Goal: Transaction & Acquisition: Download file/media

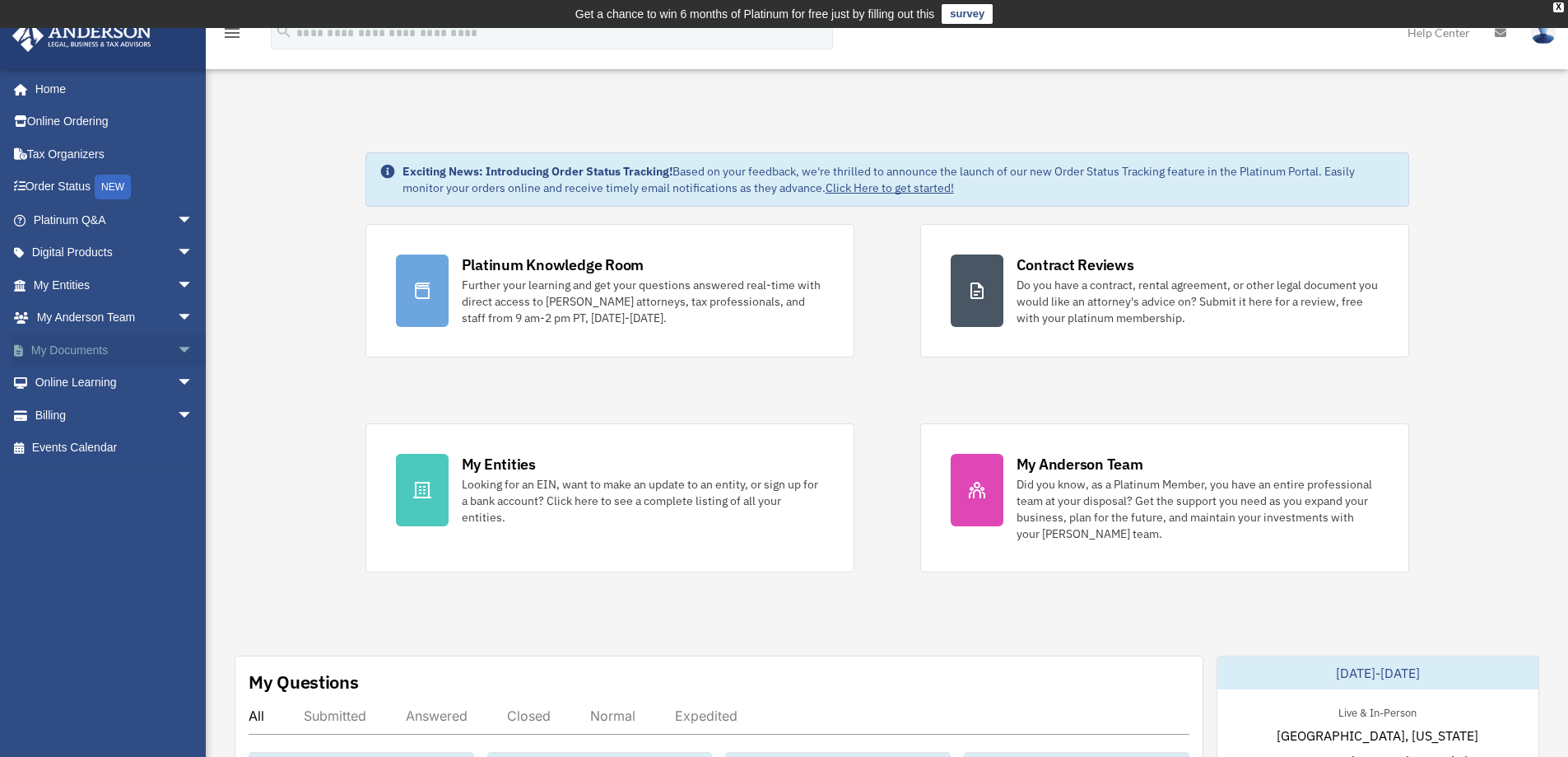
click at [177, 345] on span "arrow_drop_down" at bounding box center [193, 350] width 33 height 33
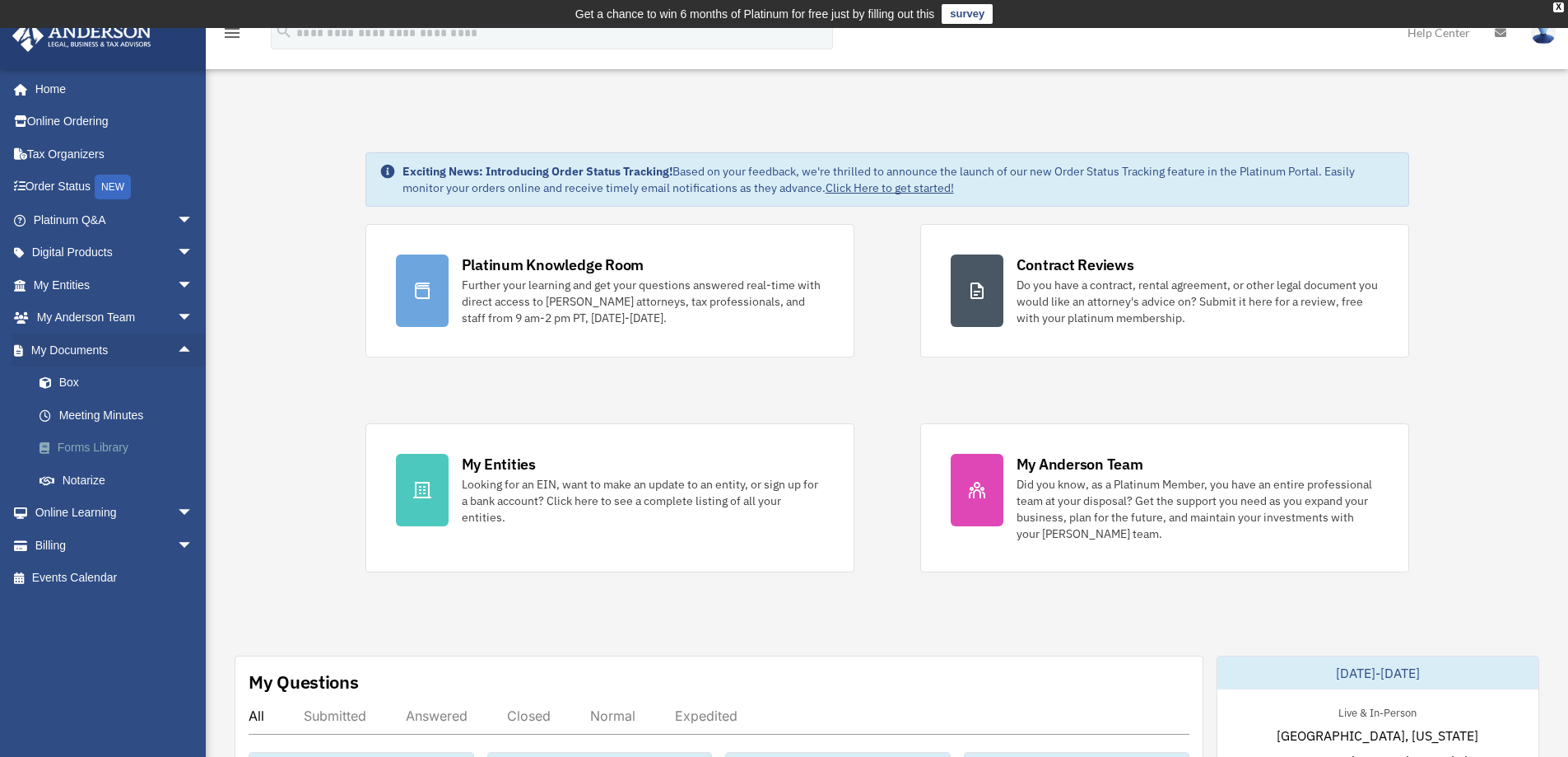
click at [87, 449] on link "Forms Library" at bounding box center [121, 448] width 195 height 33
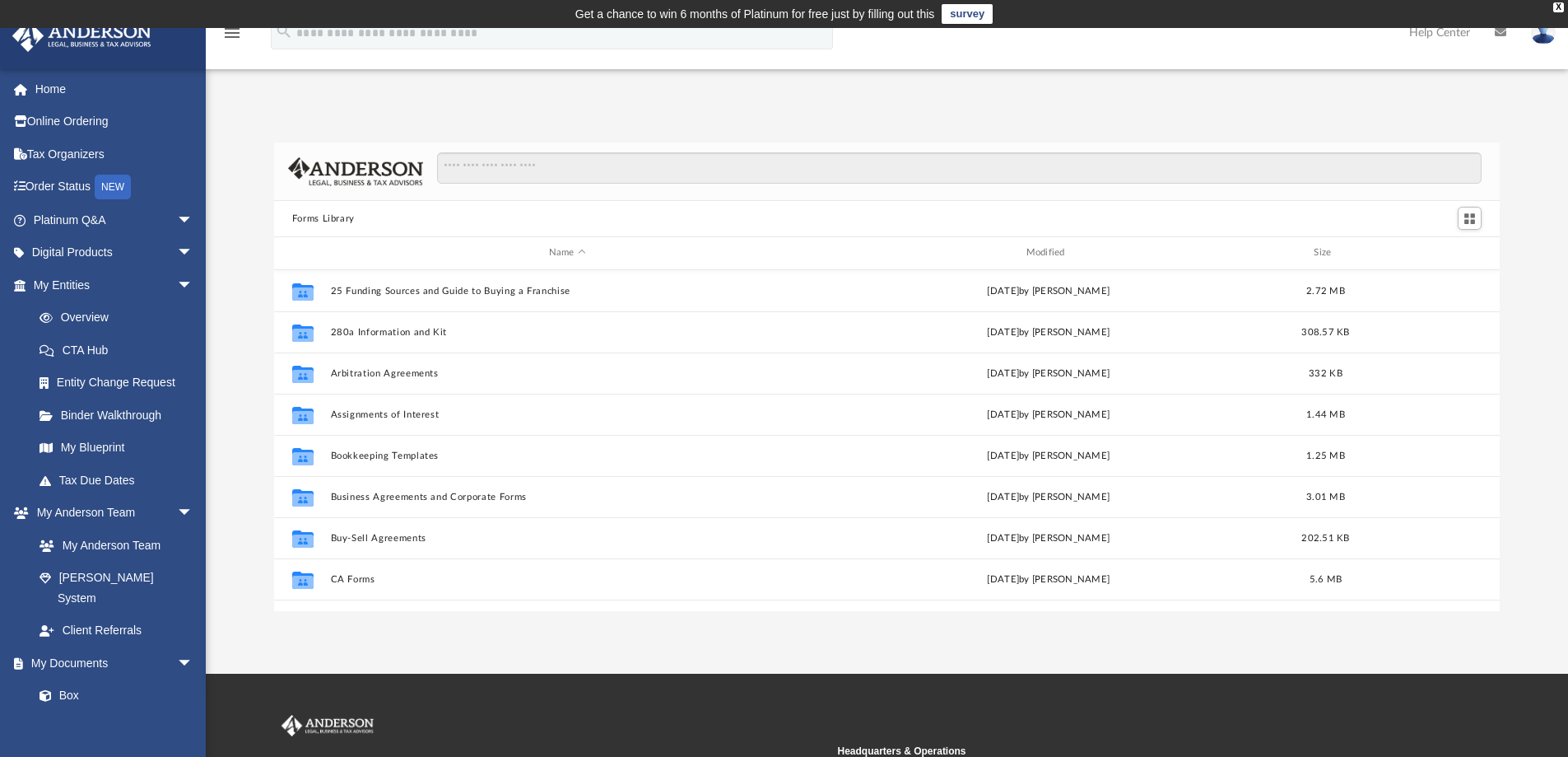
scroll to position [363, 1213]
click at [697, 169] on input "Search files and folders" at bounding box center [959, 168] width 1044 height 31
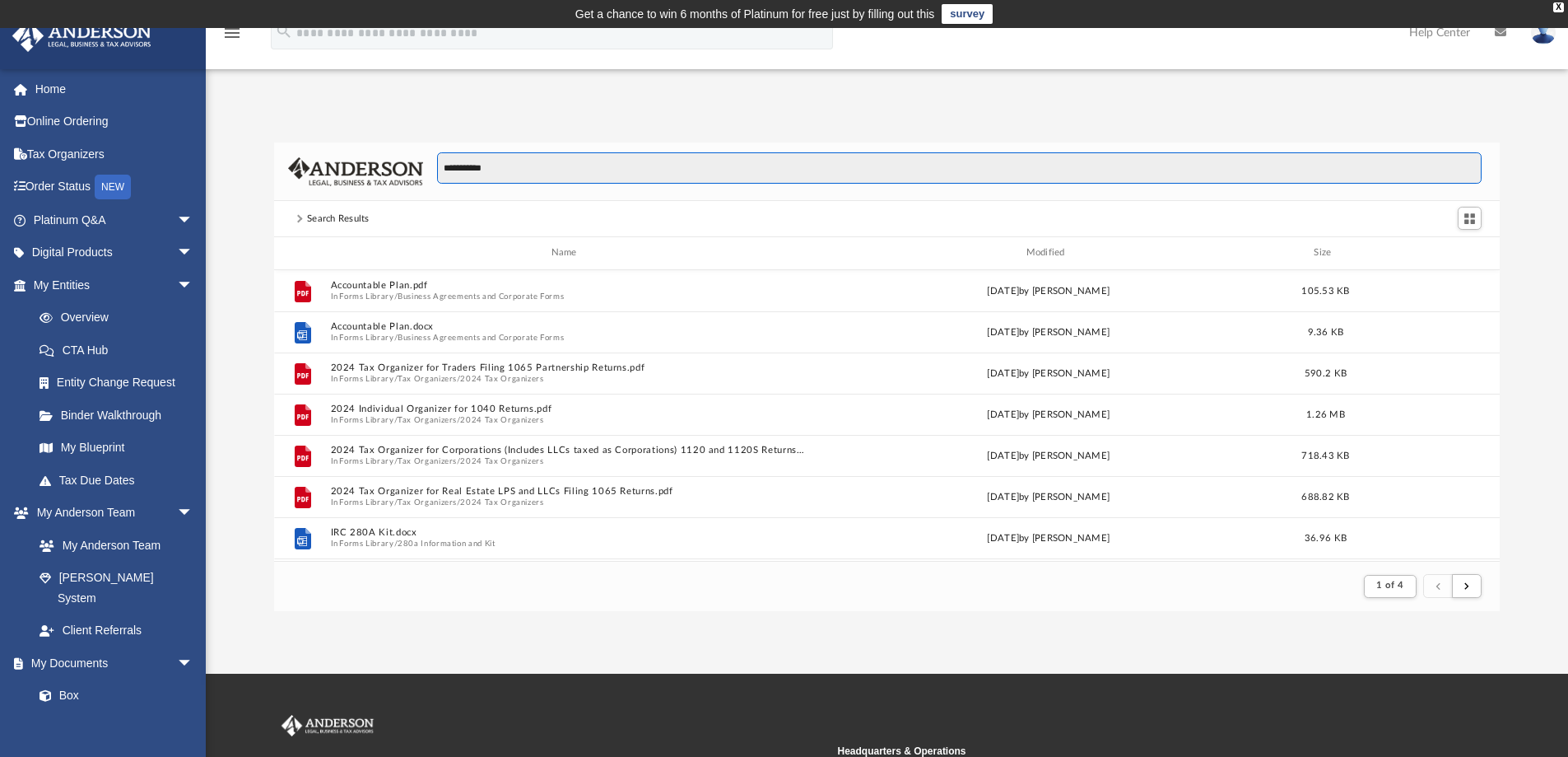
scroll to position [311, 1213]
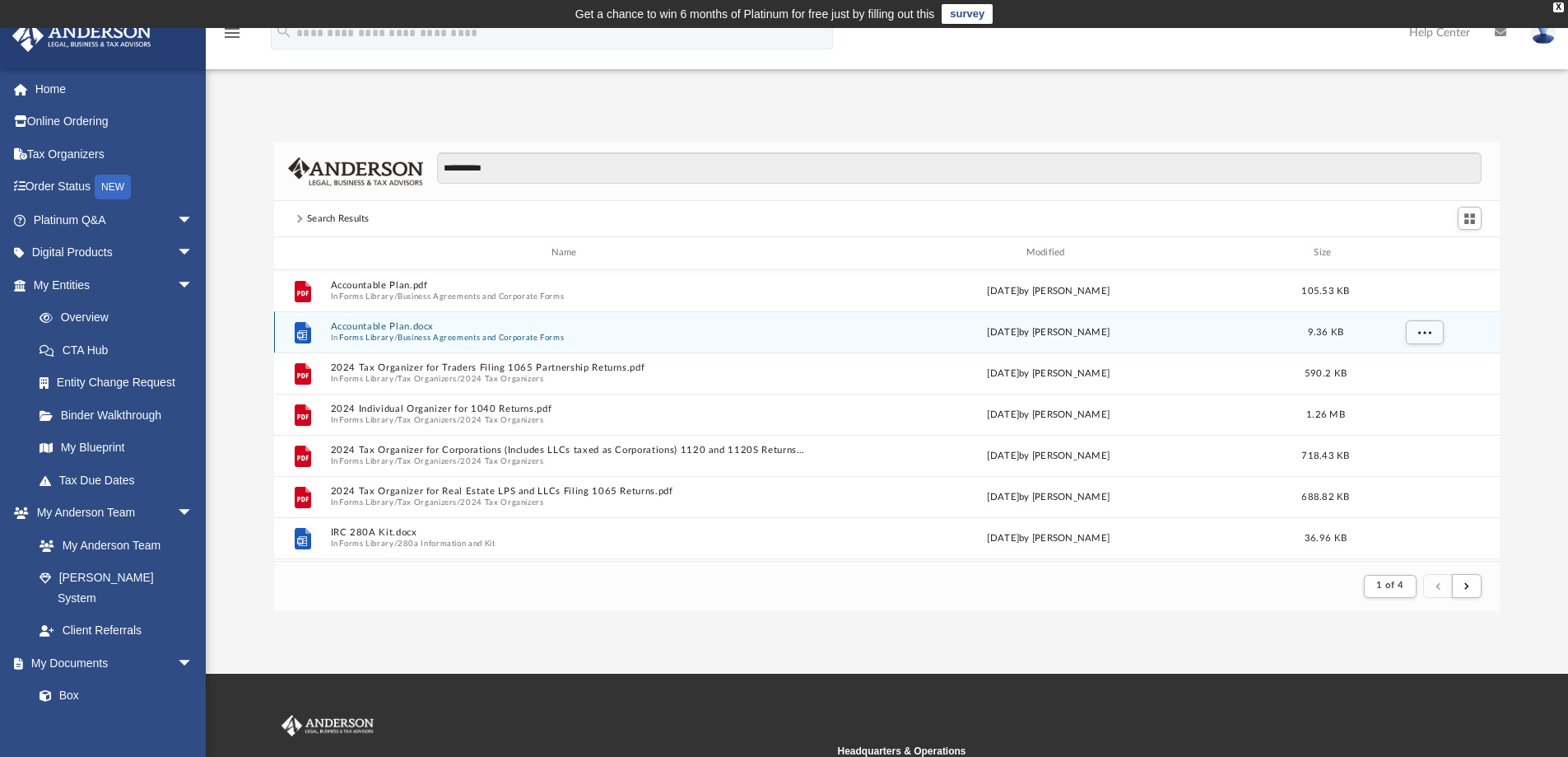
click at [380, 327] on button "Accountable Plan.docx" at bounding box center [566, 327] width 474 height 10
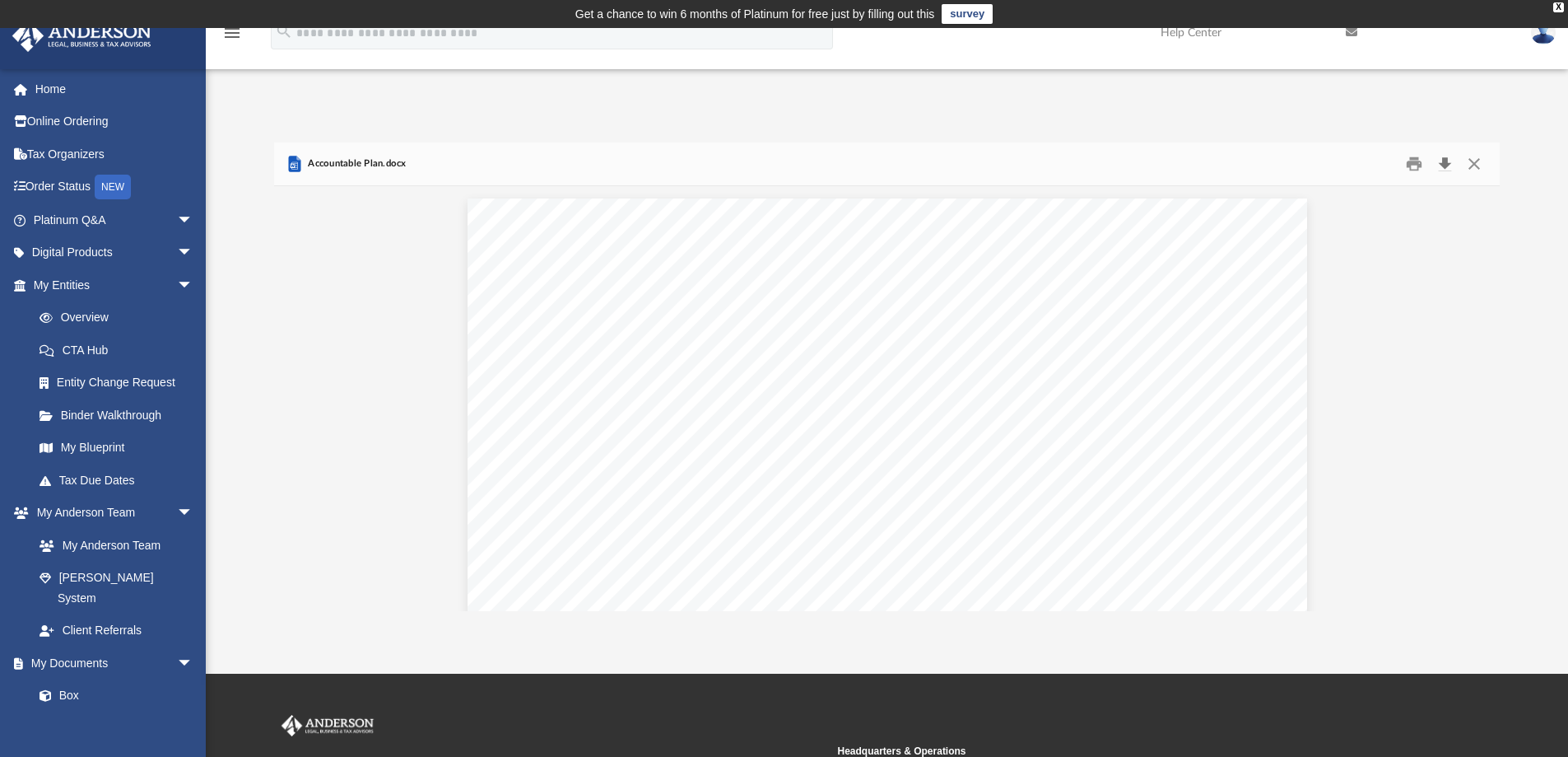
click at [1445, 158] on button "Download" at bounding box center [1444, 165] width 30 height 26
click at [1547, 242] on div "**********" at bounding box center [886, 376] width 1362 height 468
click at [1481, 165] on button "Close" at bounding box center [1474, 165] width 30 height 26
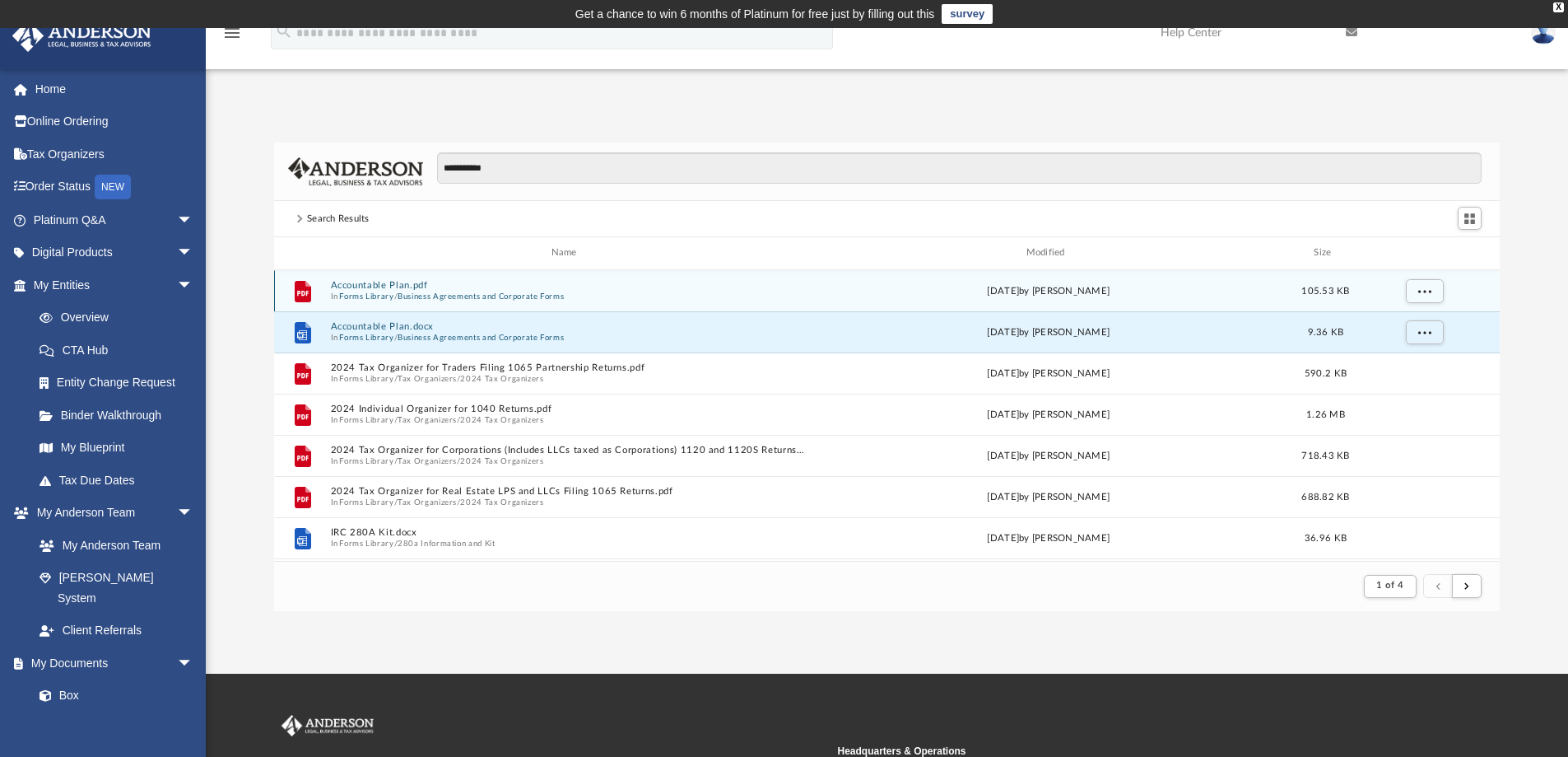
click at [394, 284] on button "Accountable Plan.pdf" at bounding box center [566, 285] width 474 height 10
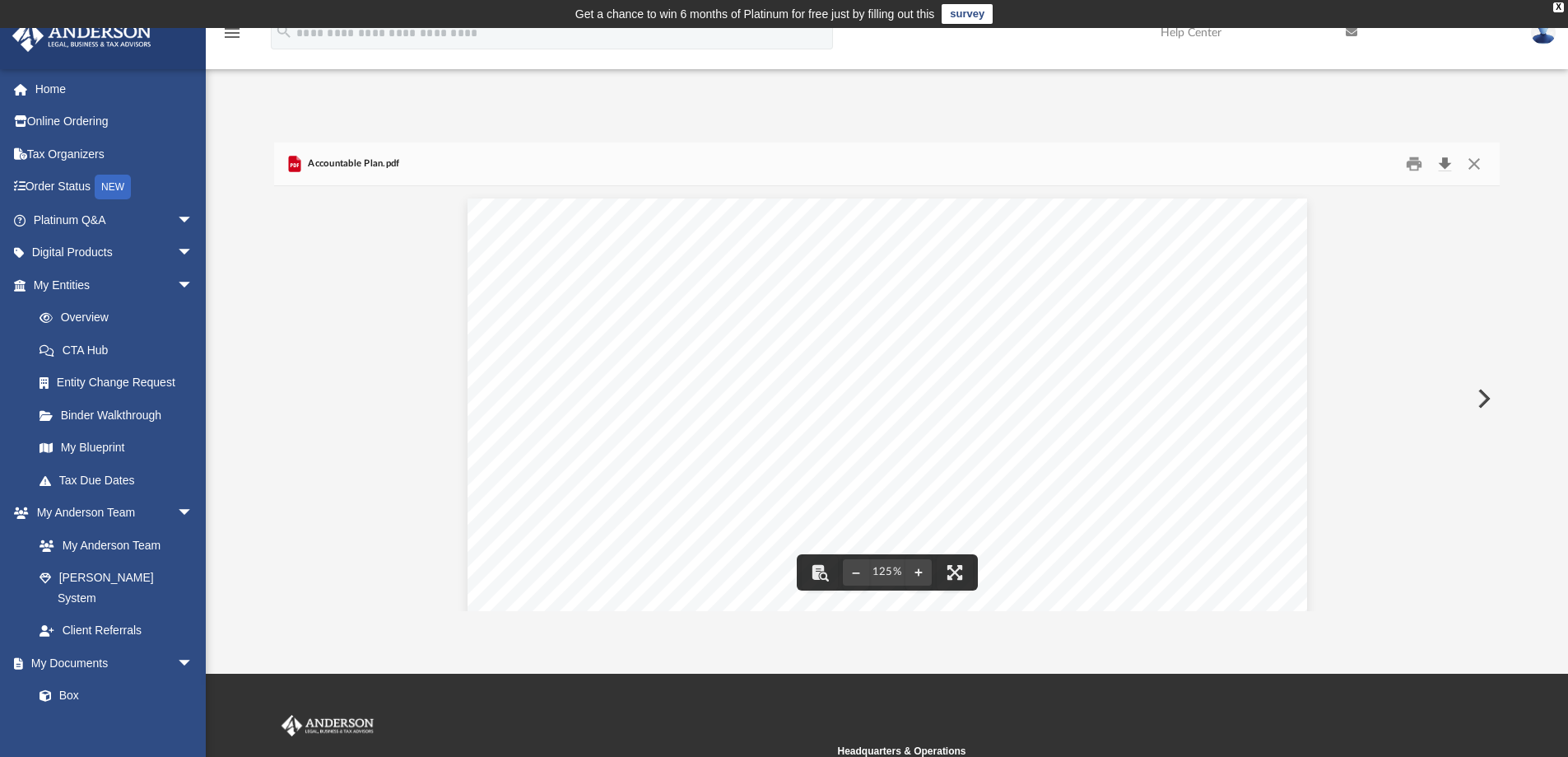
click at [1450, 165] on button "Download" at bounding box center [1444, 165] width 30 height 26
click at [1475, 161] on button "Close" at bounding box center [1474, 165] width 30 height 26
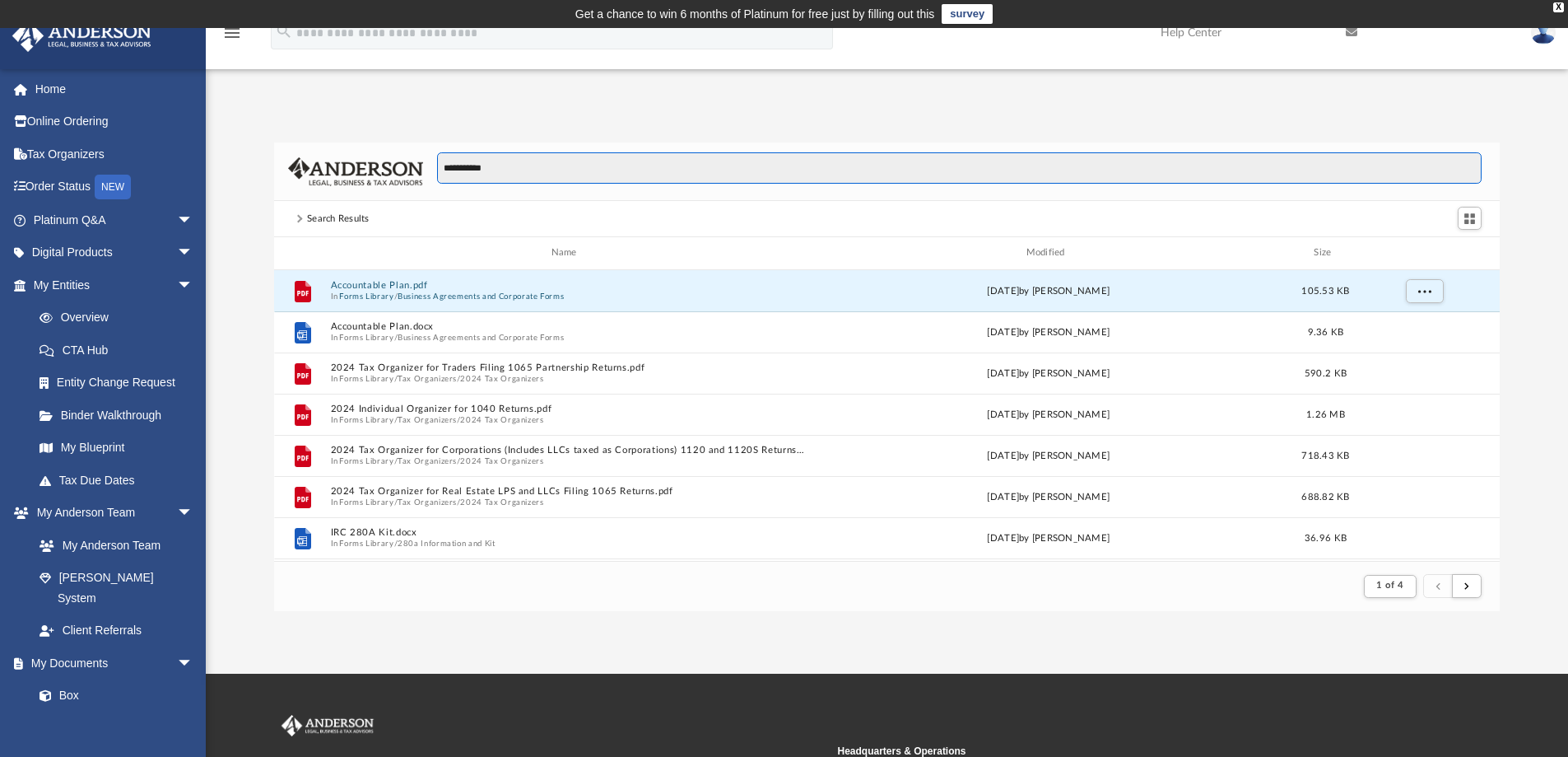
click at [592, 163] on input "**********" at bounding box center [959, 168] width 1044 height 31
type input "*"
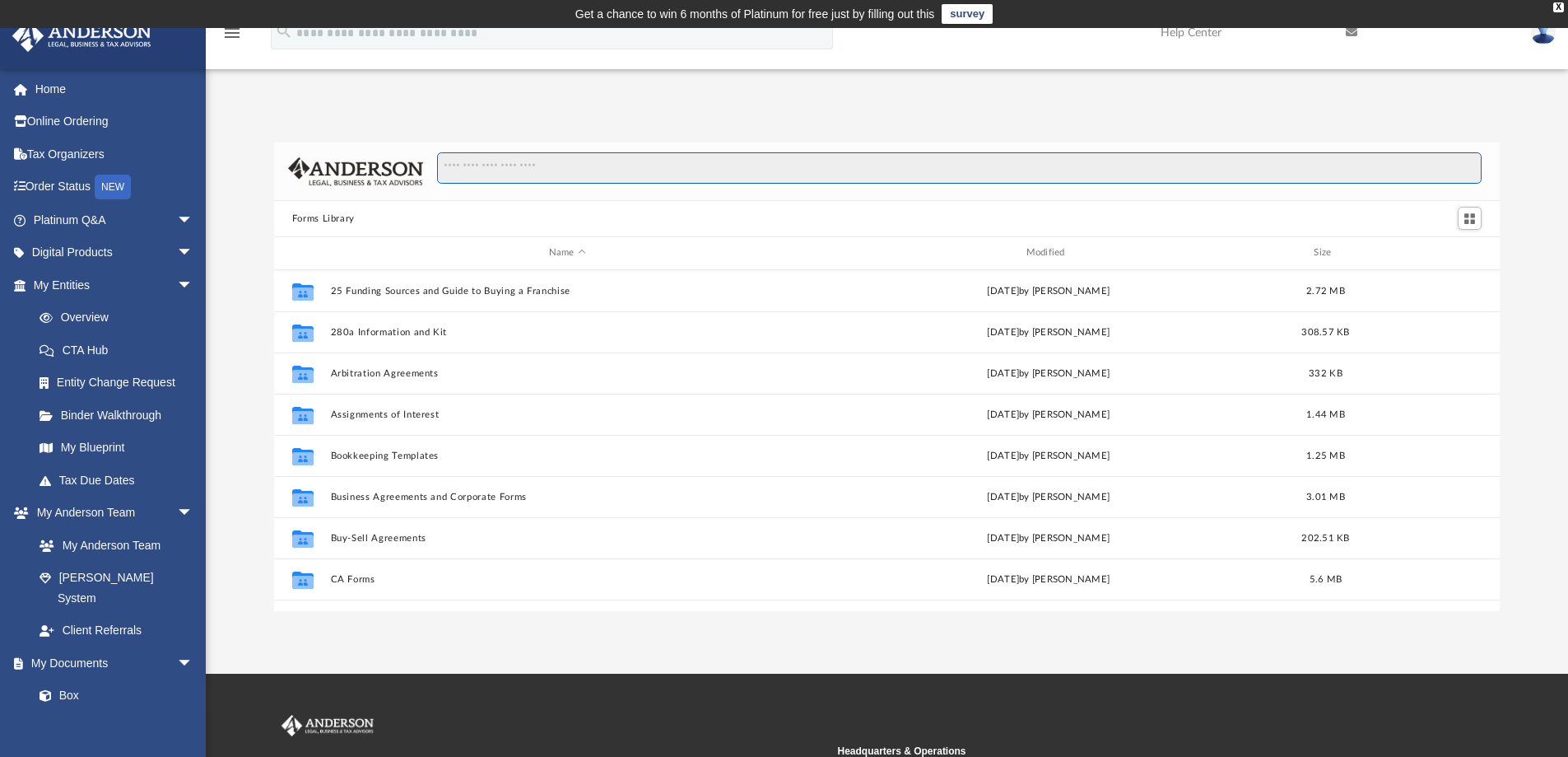
scroll to position [363, 1213]
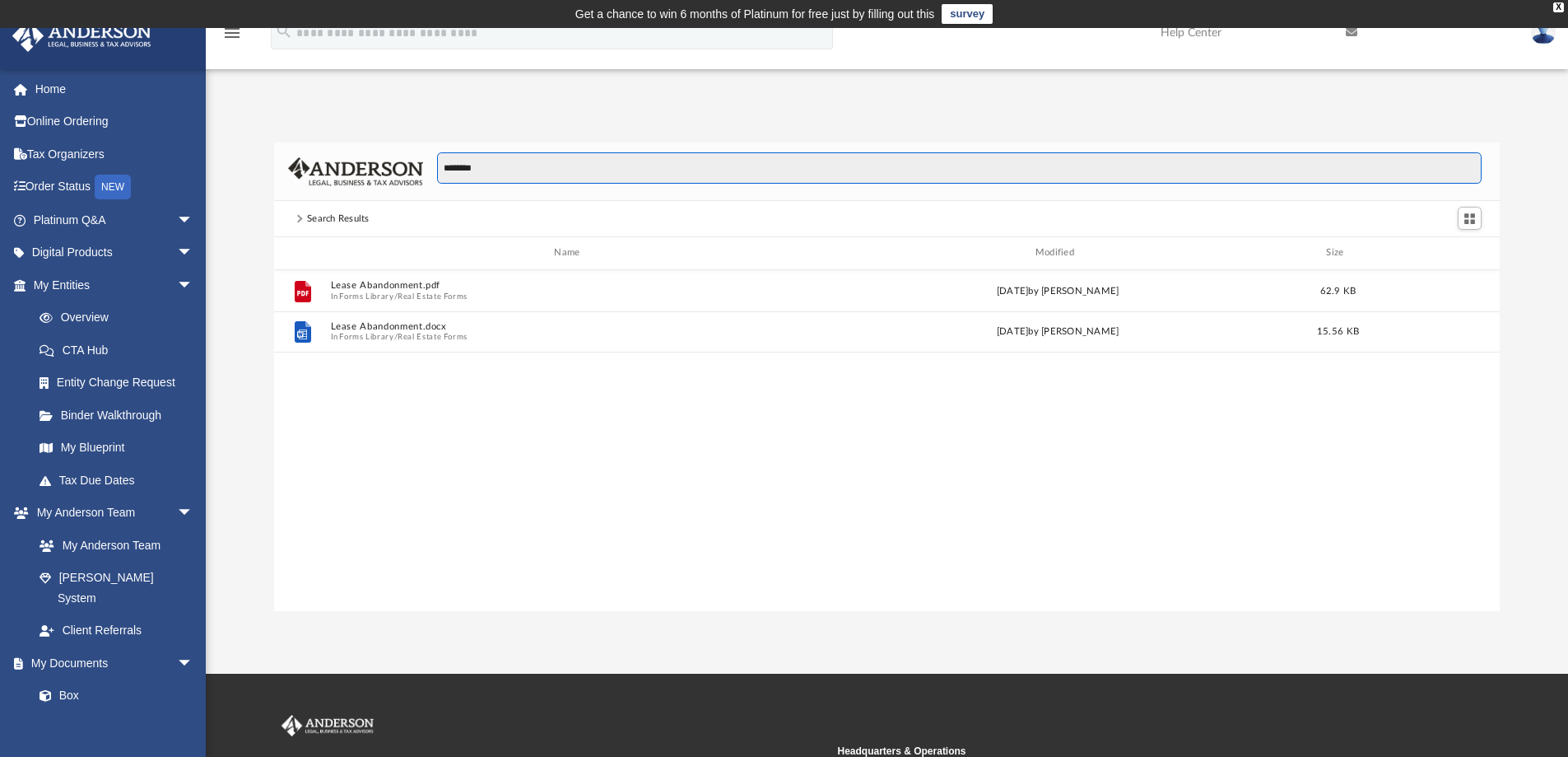
type input "*********"
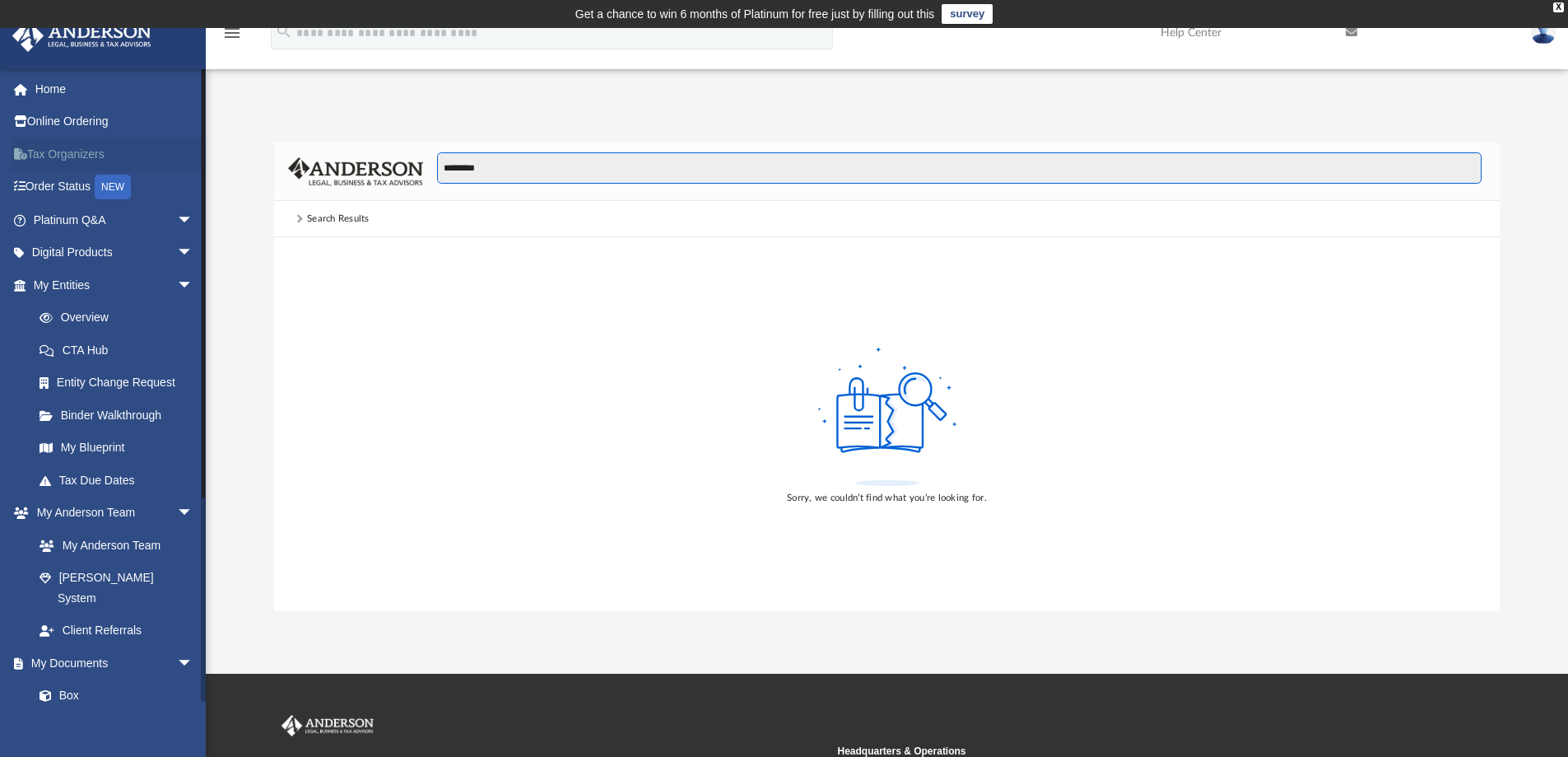
drag, startPoint x: 592, startPoint y: 164, endPoint x: 184, endPoint y: 157, distance: 408.1
click at [184, 157] on div "App bob.apples@andersonadvisors.com Sign Out bob.apples@andersonadvisors.com Ho…" at bounding box center [784, 351] width 1568 height 520
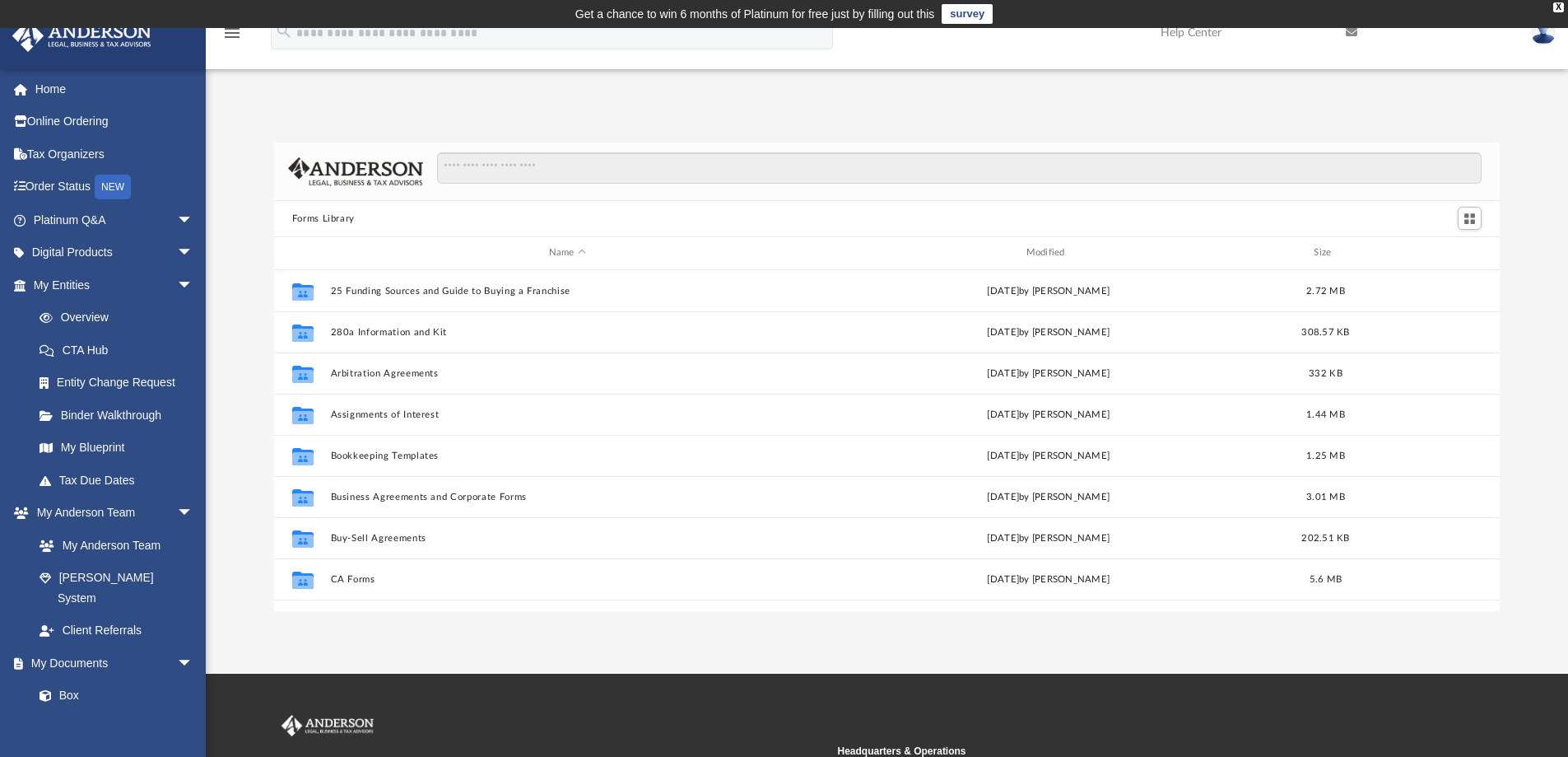
click at [392, 114] on div "Forms Library Name Modified Size Collaborated Folder 25 Funding Sources and Gui…" at bounding box center [886, 359] width 1362 height 503
